Goal: Task Accomplishment & Management: Manage account settings

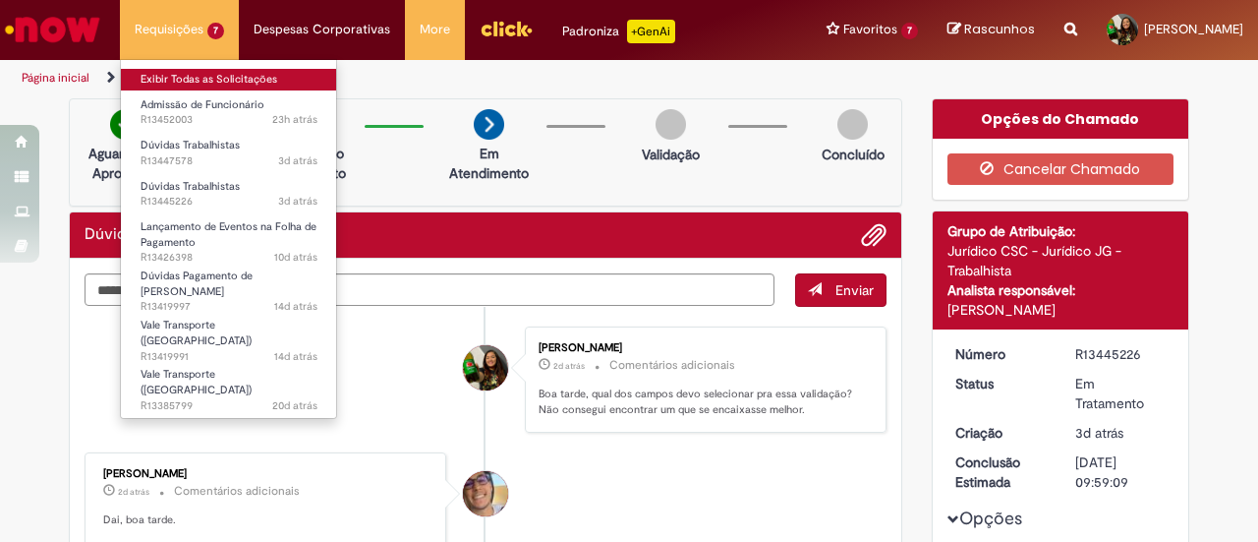
click at [187, 70] on link "Exibir Todas as Solicitações" at bounding box center [229, 80] width 216 height 22
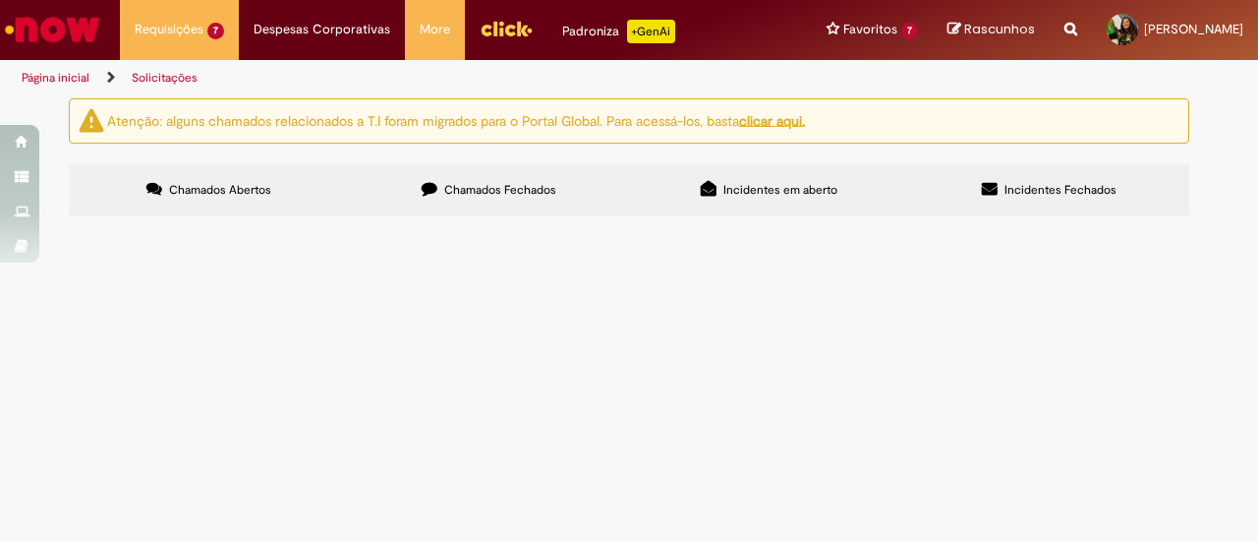
click at [0, 0] on td "Bom dia, Solicito validação do desligamento." at bounding box center [0, 0] width 0 height 0
click at [0, 0] on span "Bom dia, o colaborador informa não ter recebido o retroativo da RV pós ACT, pod…" at bounding box center [0, 0] width 0 height 0
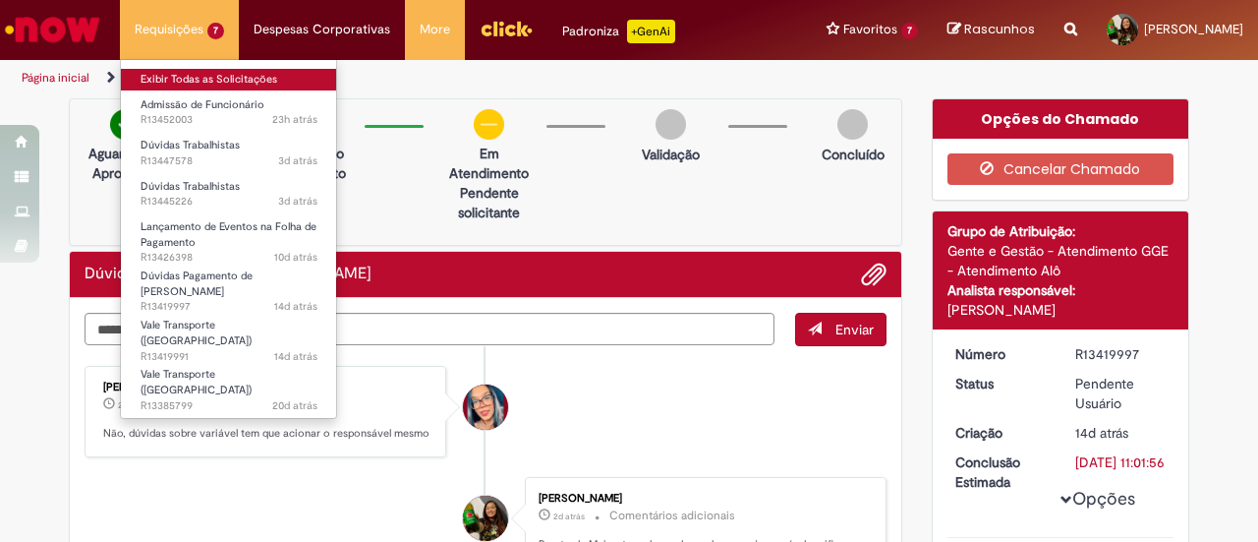
click at [172, 69] on link "Exibir Todas as Solicitações" at bounding box center [229, 80] width 216 height 22
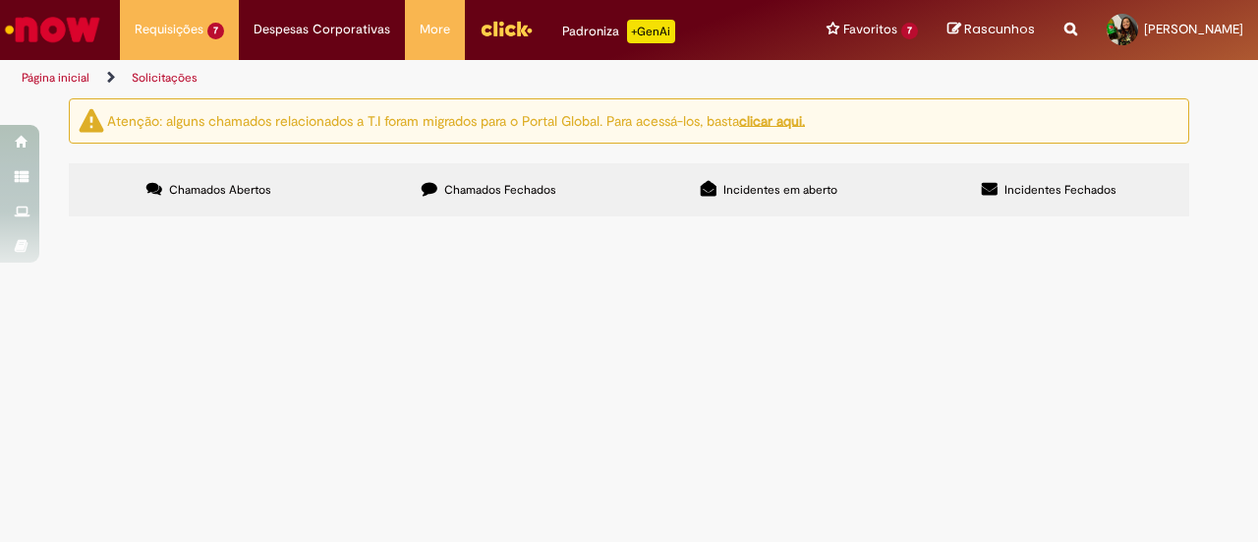
scroll to position [328, 0]
click at [0, 0] on span "Boa tarde, Gentileza realizar o lançamento do Prêmio produtividade em anexo." at bounding box center [0, 0] width 0 height 0
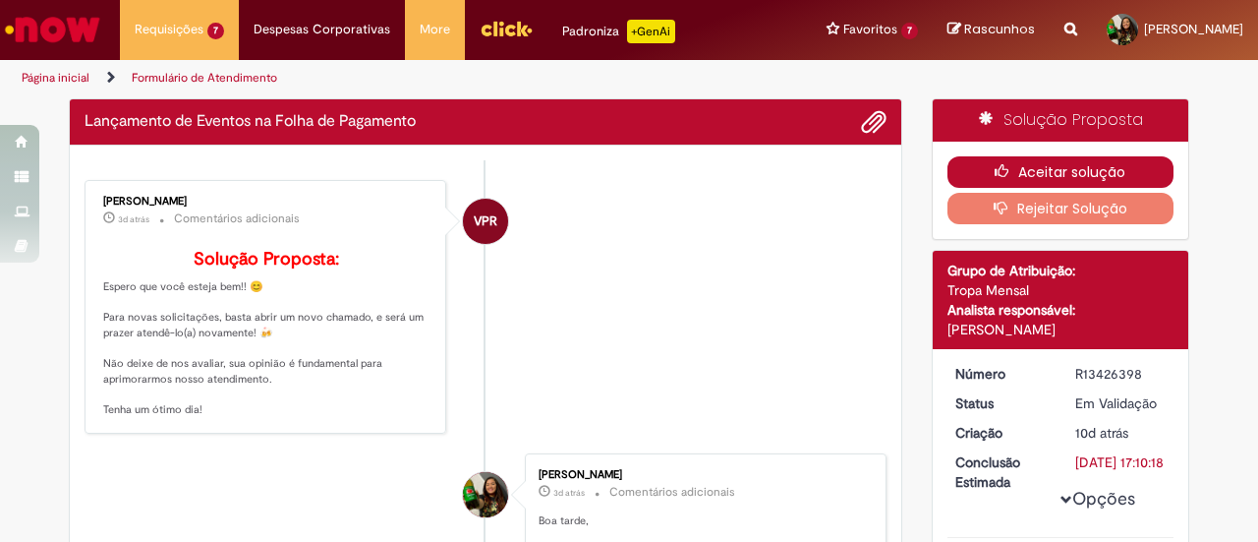
click at [1041, 160] on button "Aceitar solução" at bounding box center [1060, 171] width 227 height 31
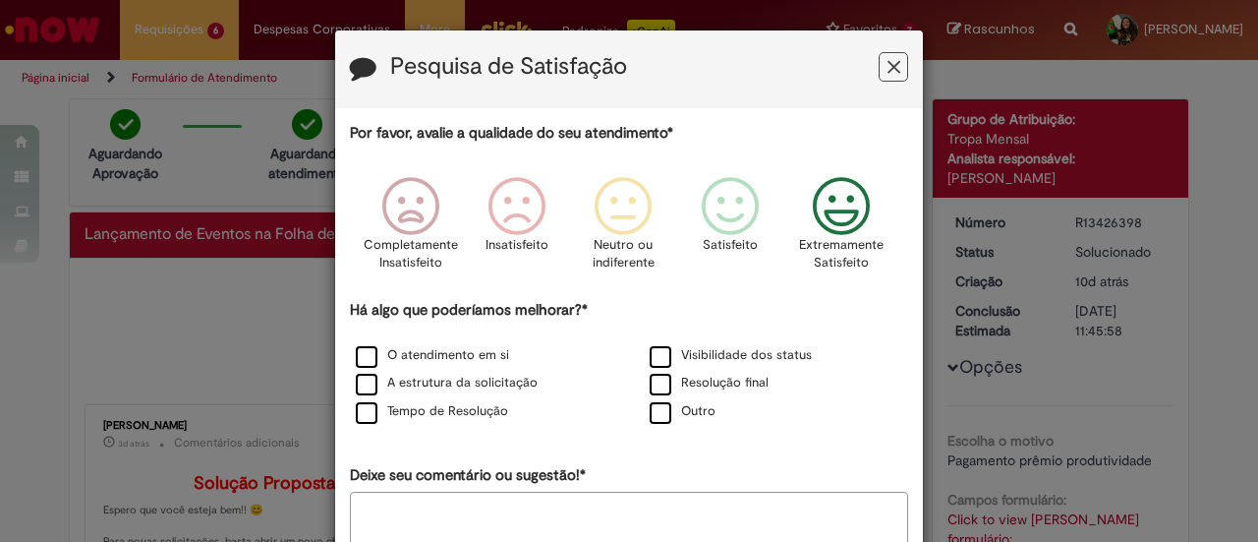
click at [844, 217] on icon "Feedback" at bounding box center [842, 206] width 74 height 59
click at [432, 359] on label "O atendimento em si" at bounding box center [432, 355] width 153 height 19
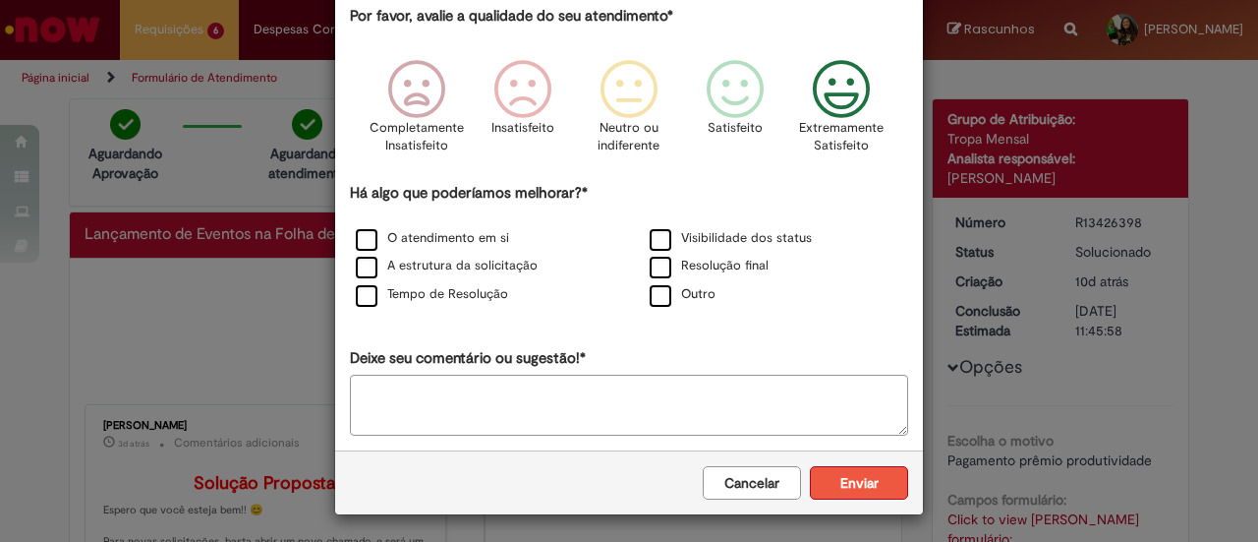
click at [849, 466] on button "Enviar" at bounding box center [859, 482] width 98 height 33
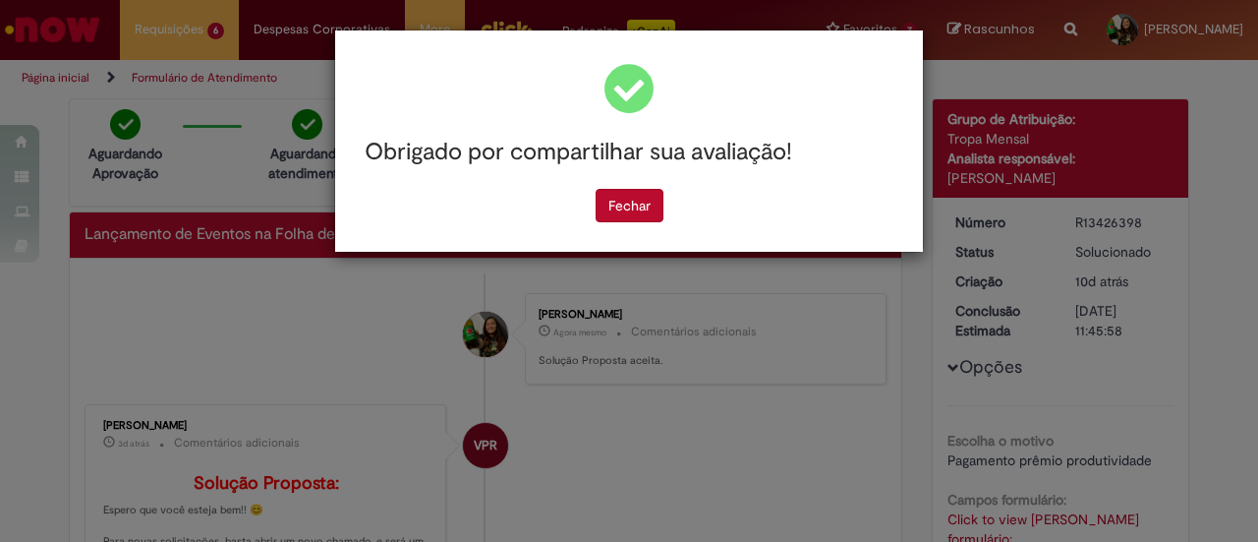
scroll to position [0, 0]
click at [653, 203] on button "Fechar" at bounding box center [630, 205] width 68 height 33
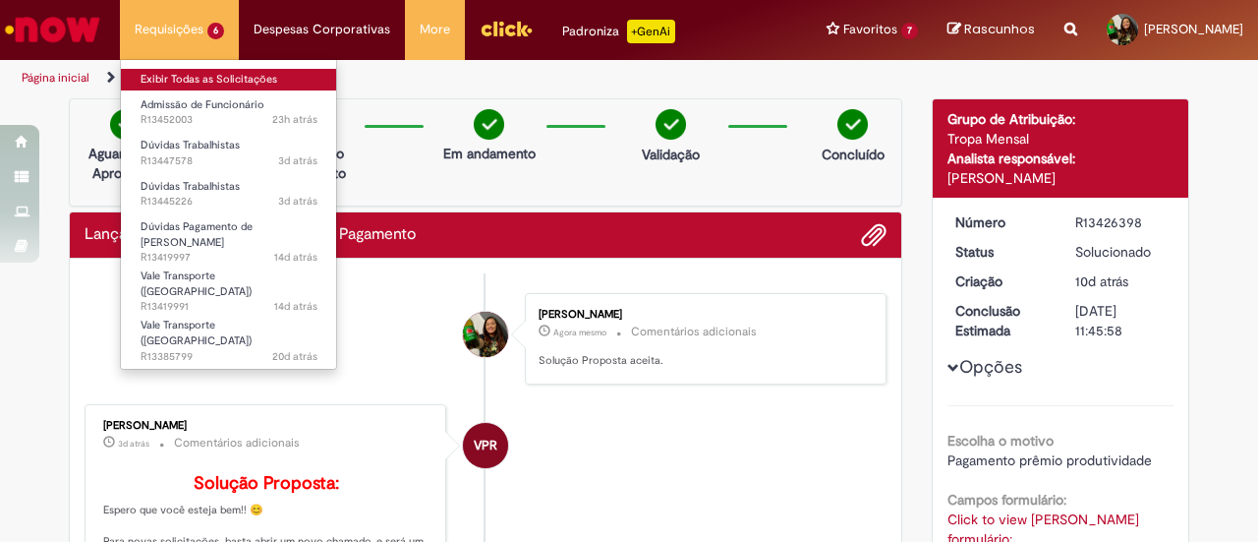
click at [218, 82] on link "Exibir Todas as Solicitações" at bounding box center [229, 80] width 216 height 22
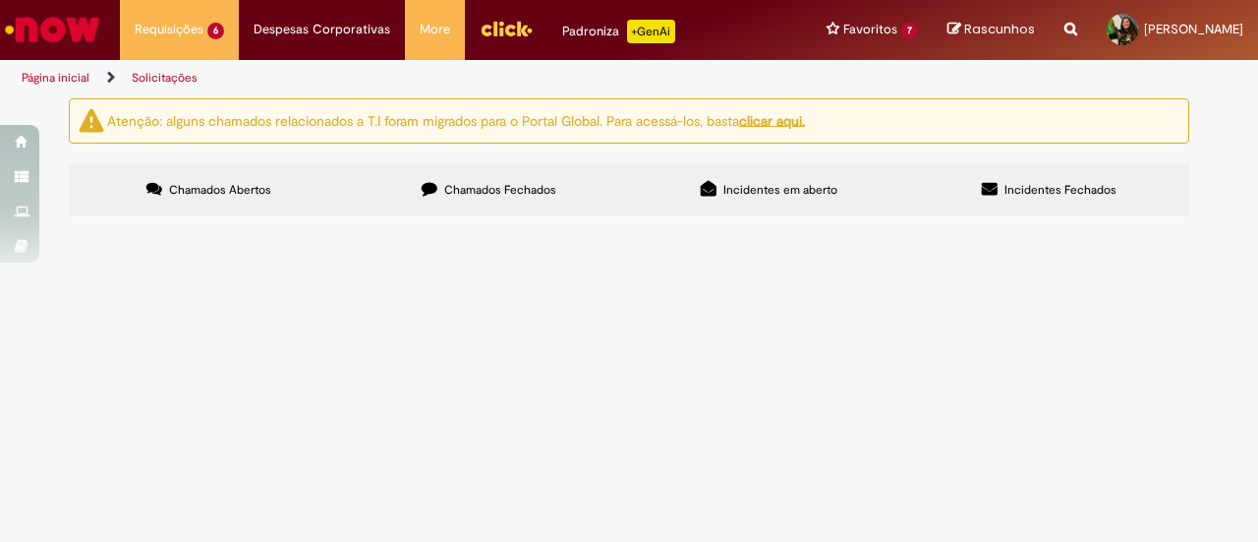
scroll to position [277, 0]
click at [0, 0] on span "Boa tarde, O colaborador [PERSON_NAME] ( 99766500) informa que não recebeu o va…" at bounding box center [0, 0] width 0 height 0
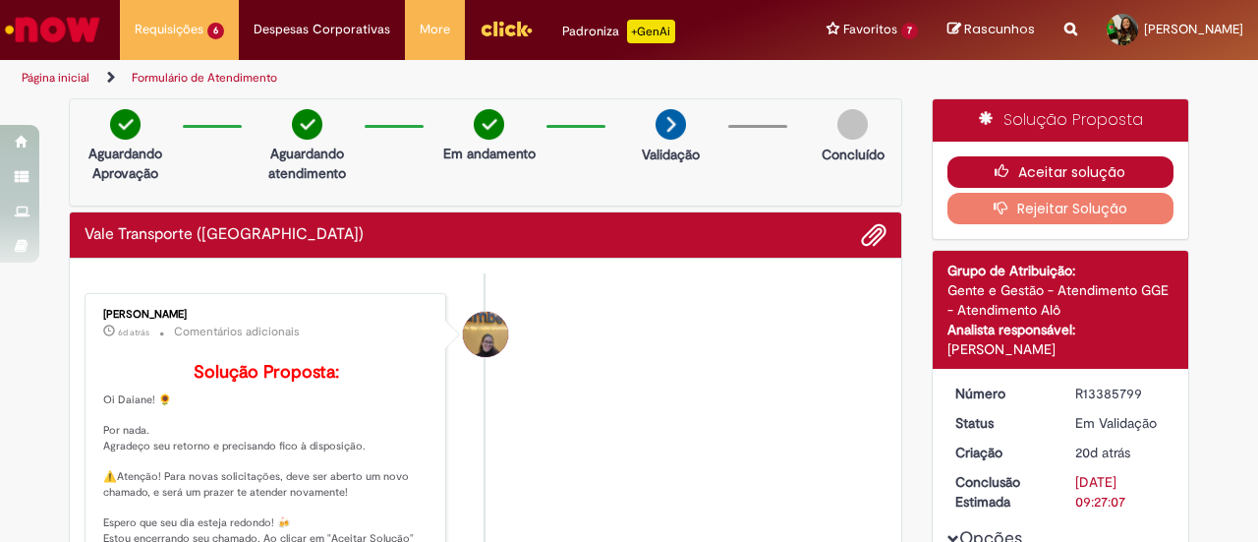
click at [1070, 160] on button "Aceitar solução" at bounding box center [1060, 171] width 227 height 31
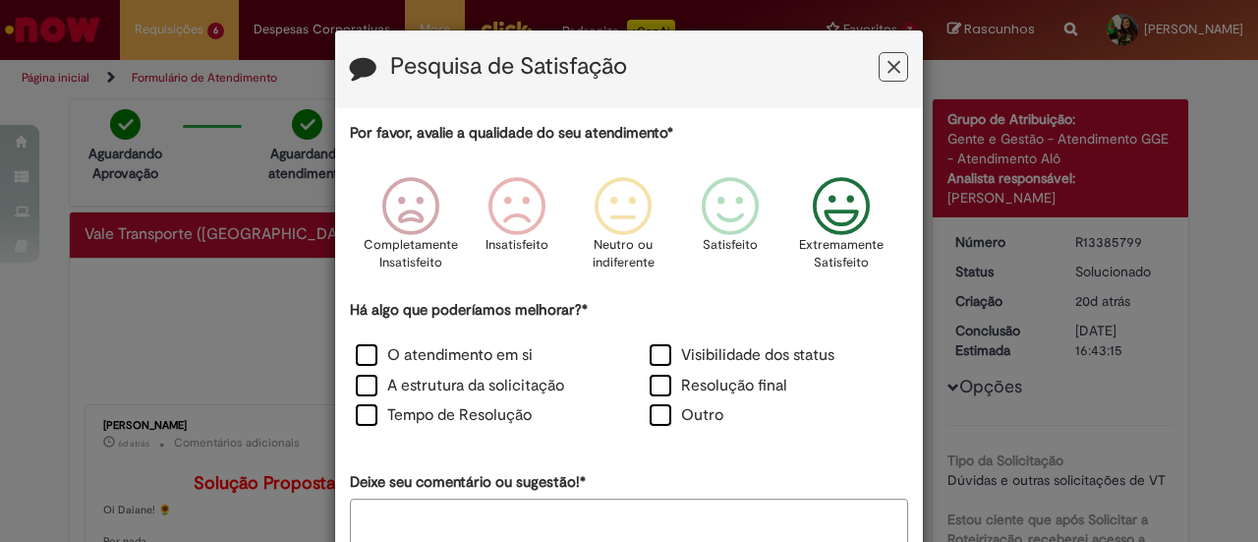
click at [830, 219] on icon "Feedback" at bounding box center [842, 206] width 74 height 59
click at [444, 356] on label "O atendimento em si" at bounding box center [444, 355] width 177 height 23
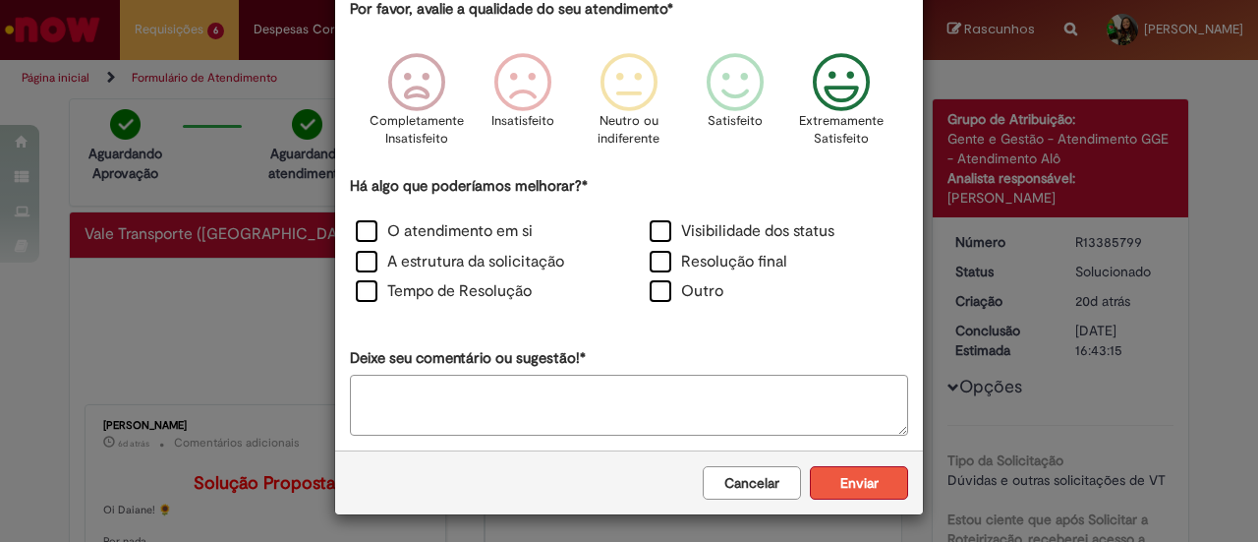
click at [848, 487] on button "Enviar" at bounding box center [859, 482] width 98 height 33
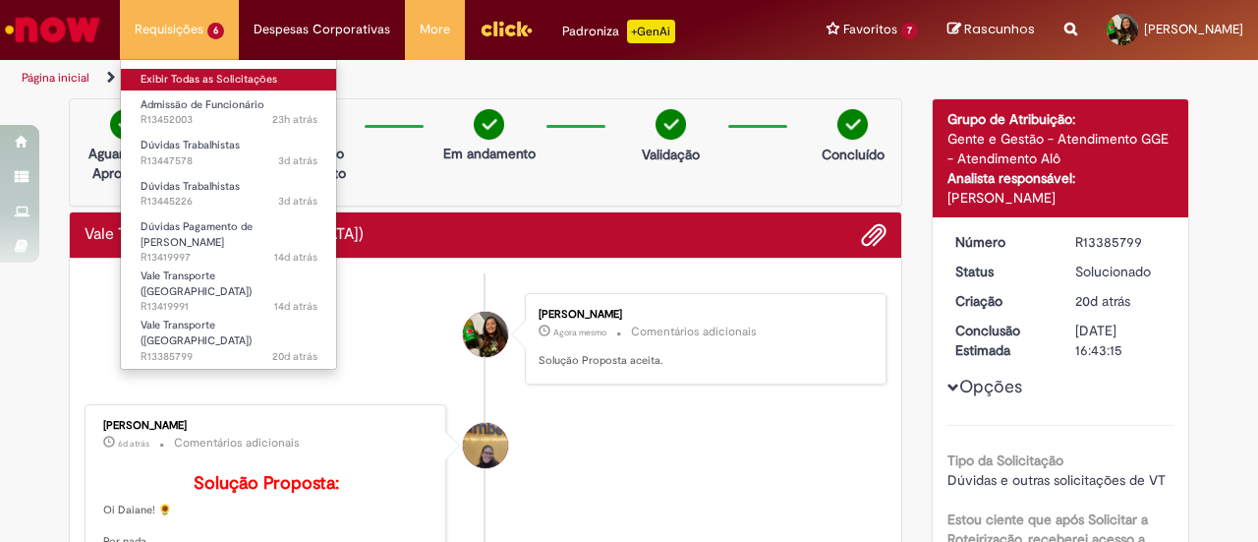
click at [174, 79] on link "Exibir Todas as Solicitações" at bounding box center [229, 80] width 216 height 22
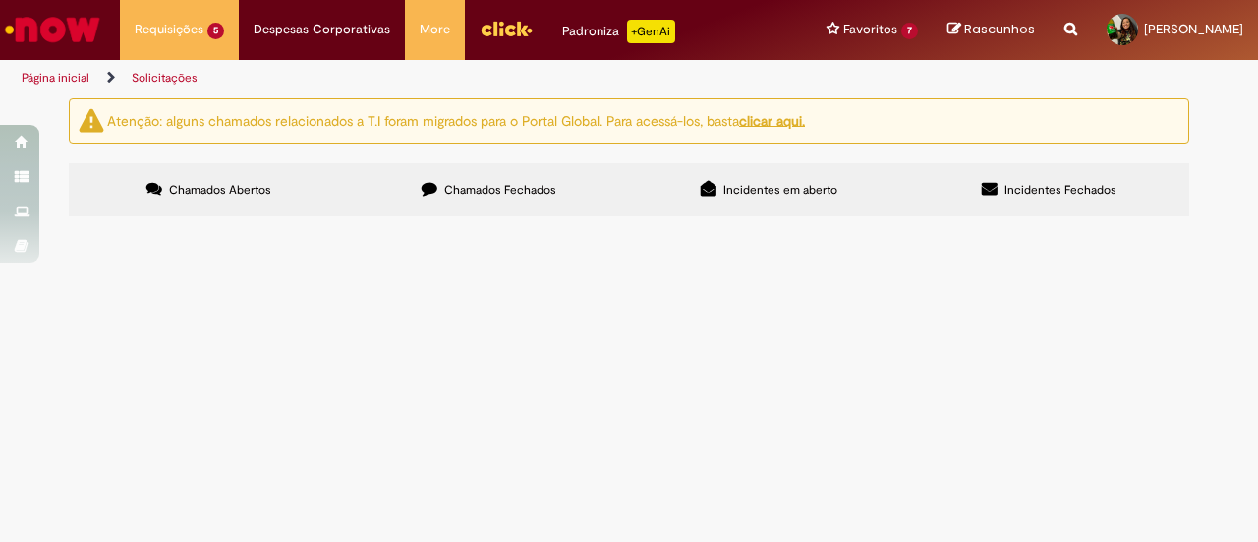
scroll to position [228, 0]
click at [0, 0] on span "Bom dia, Solicito validação do desligamento." at bounding box center [0, 0] width 0 height 0
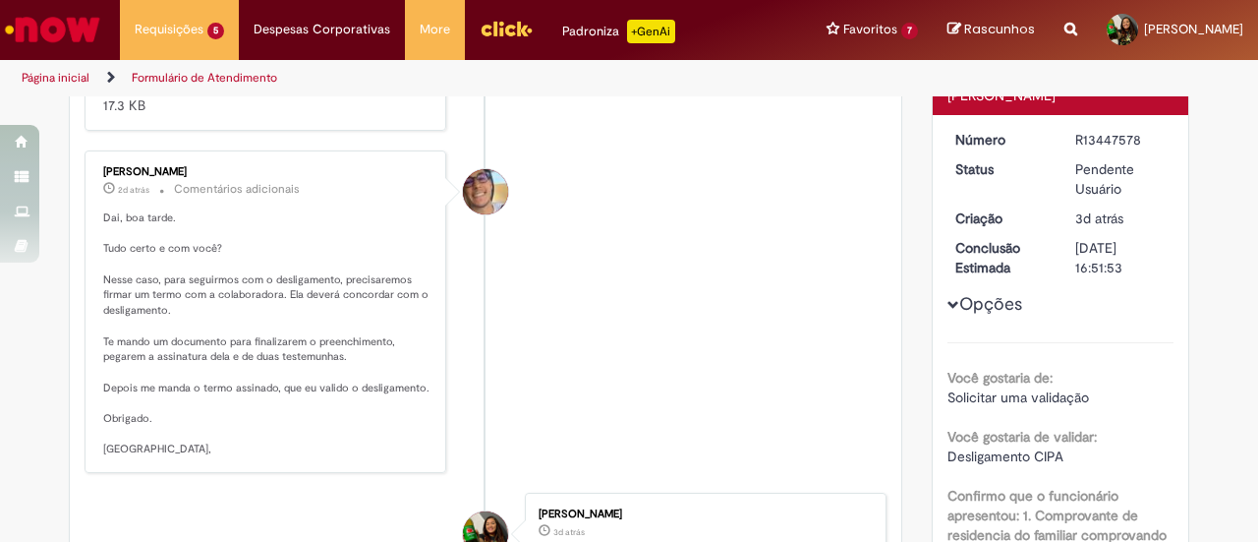
scroll to position [366, 0]
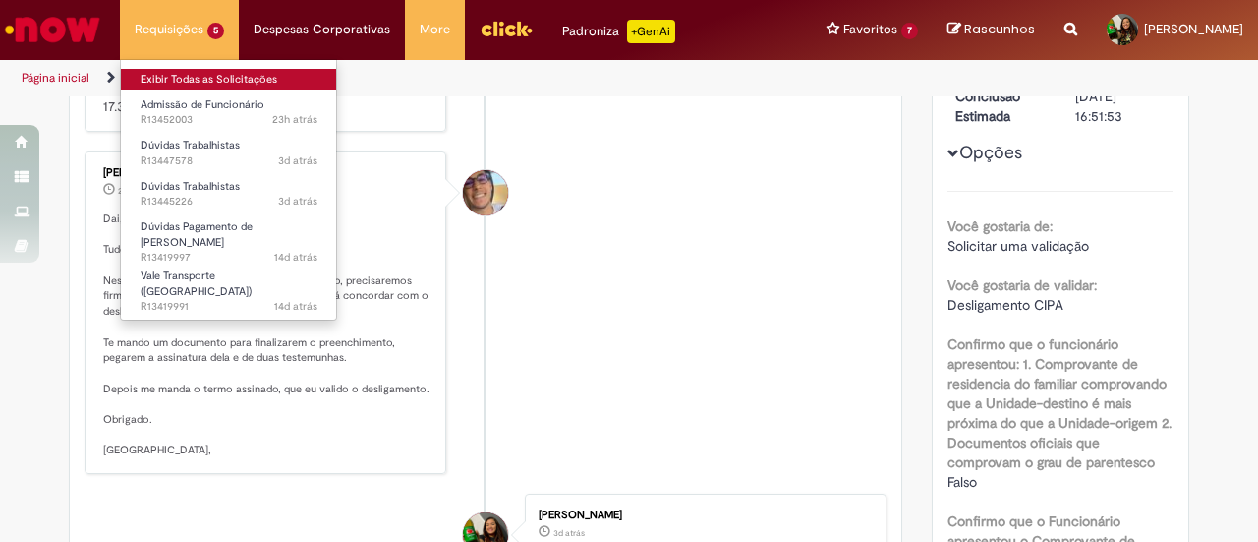
click at [206, 72] on link "Exibir Todas as Solicitações" at bounding box center [229, 80] width 216 height 22
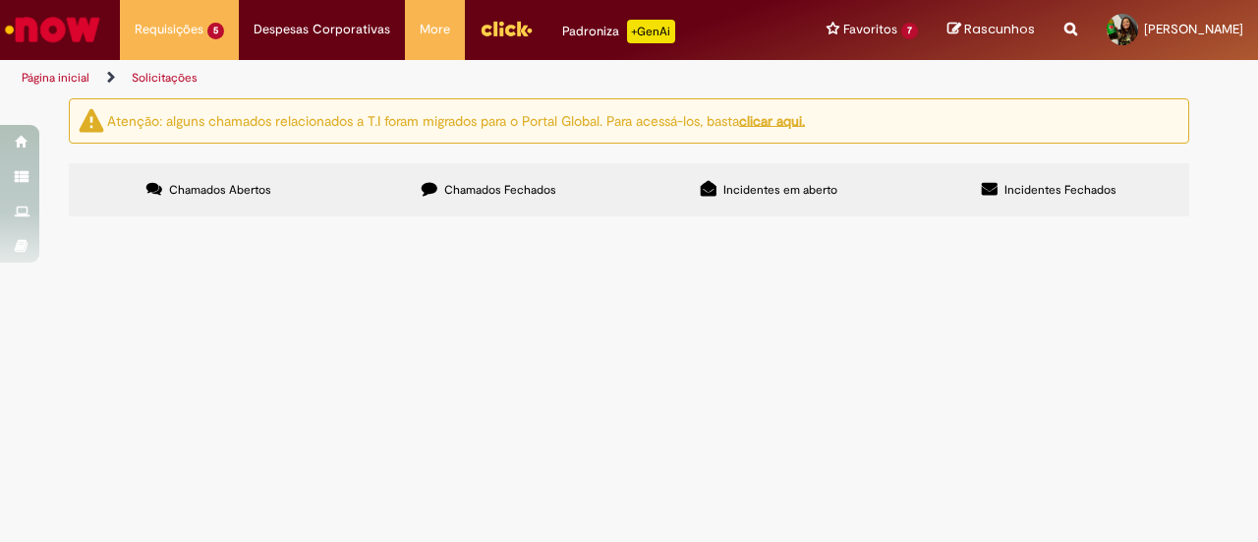
scroll to position [75, 0]
click at [0, 0] on span "ID: 99846400 VT: 20,80 por dia Bom dia, Não sei se se trata da oferta correta, …" at bounding box center [0, 0] width 0 height 0
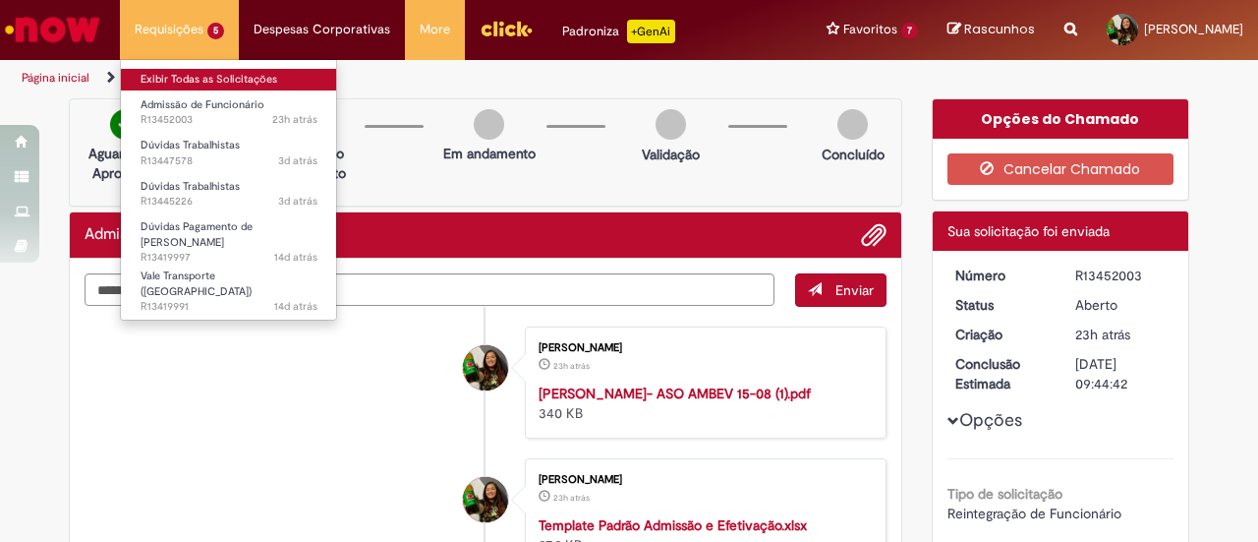
click at [199, 86] on link "Exibir Todas as Solicitações" at bounding box center [229, 80] width 216 height 22
